Goal: Task Accomplishment & Management: Use online tool/utility

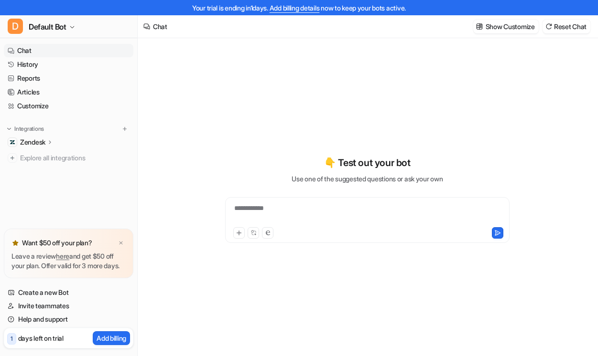
click at [36, 139] on p "Zendesk" at bounding box center [32, 143] width 25 height 10
click at [43, 182] on p "AI Agent" at bounding box center [40, 184] width 25 height 10
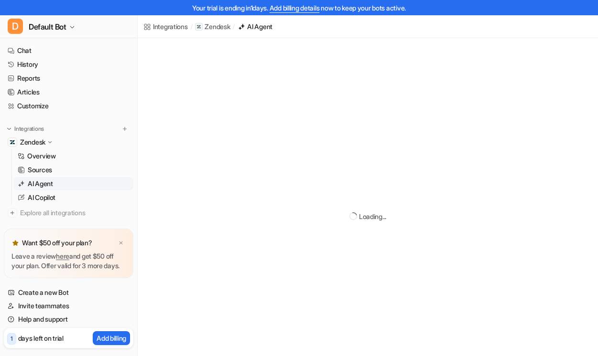
click at [44, 185] on p "AI Agent" at bounding box center [40, 184] width 25 height 10
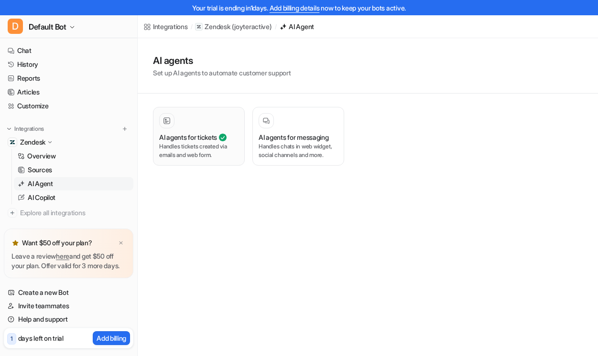
click at [198, 141] on h3 "AI agents for tickets" at bounding box center [188, 137] width 58 height 10
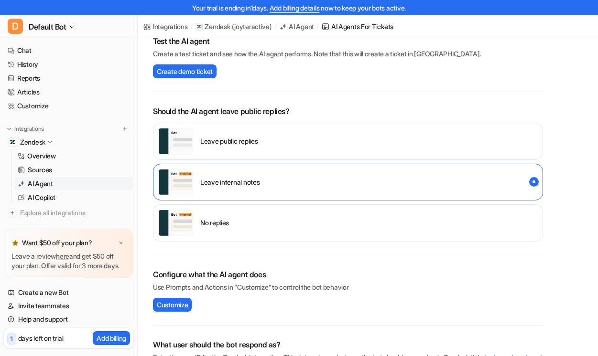
scroll to position [142, 0]
click at [279, 141] on div "Leave public replies" at bounding box center [348, 140] width 390 height 37
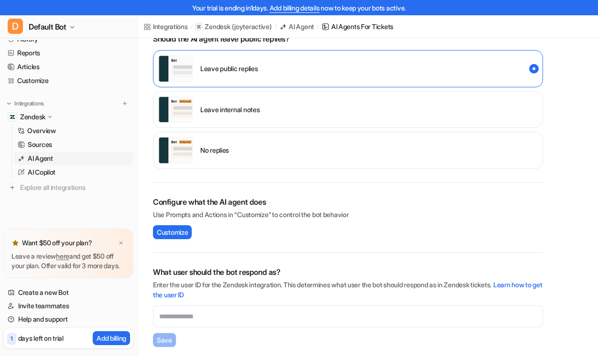
scroll to position [216, 0]
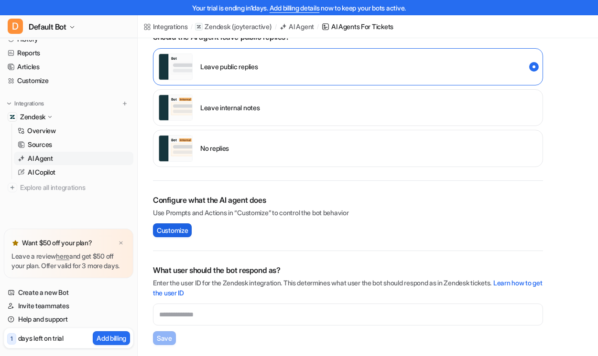
click at [180, 232] on span "Customize" at bounding box center [172, 230] width 31 height 10
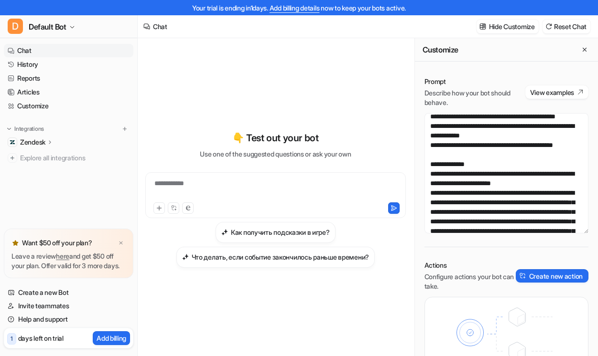
scroll to position [350, 0]
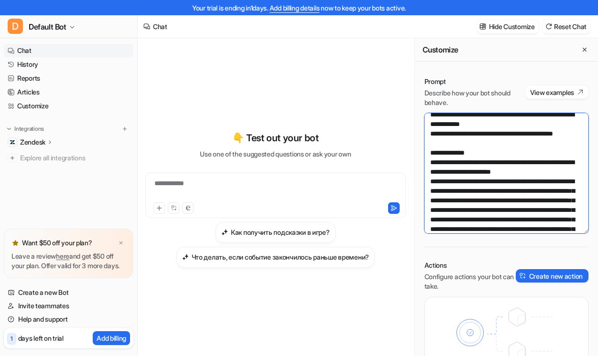
click at [474, 209] on textarea at bounding box center [506, 173] width 164 height 120
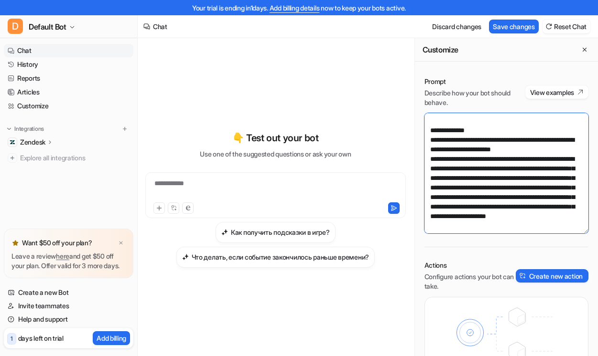
scroll to position [435, 0]
click at [483, 154] on textarea at bounding box center [506, 173] width 164 height 120
click at [0, 0] on lt-span "* ** ********" at bounding box center [0, 0] width 0 height 0
type textarea "**********"
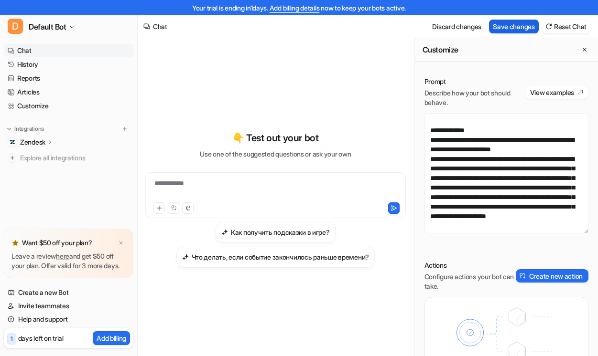
click at [512, 23] on button "Save changes" at bounding box center [514, 27] width 50 height 14
click at [36, 137] on div "Zendesk" at bounding box center [68, 142] width 129 height 13
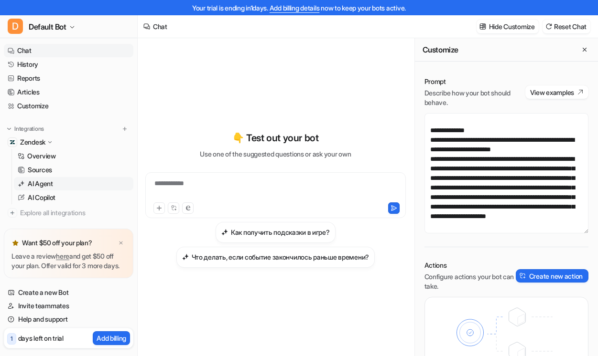
click at [35, 184] on p "AI Agent" at bounding box center [40, 184] width 25 height 10
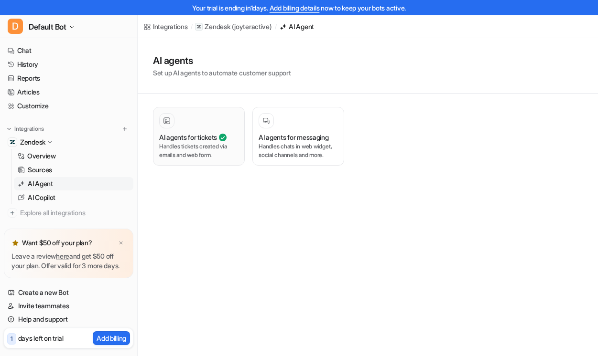
click at [206, 128] on div "AI agents for tickets Handles tickets created via emails and web form." at bounding box center [198, 136] width 79 height 46
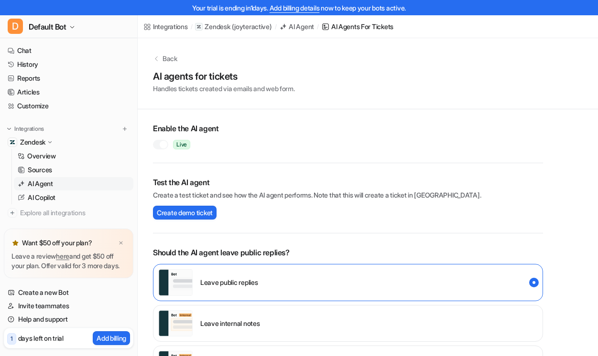
click at [252, 328] on p "Leave internal notes" at bounding box center [229, 324] width 59 height 10
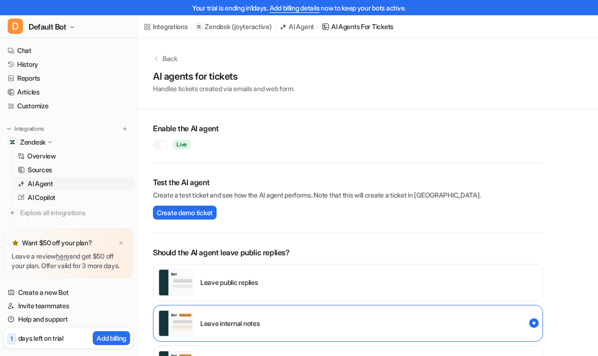
click at [237, 269] on div "Leave public replies" at bounding box center [207, 282] width 99 height 27
